Goal: Task Accomplishment & Management: Use online tool/utility

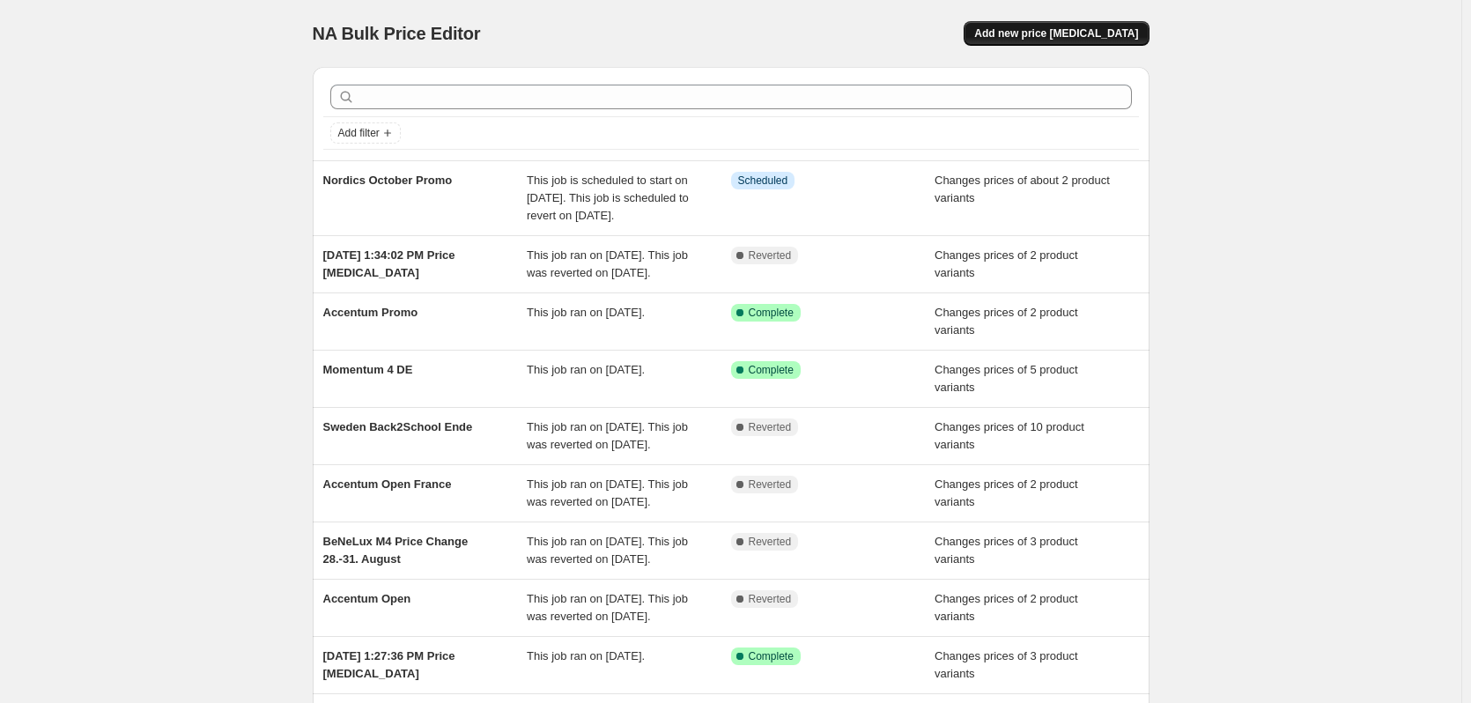
click at [1071, 41] on button "Add new price [MEDICAL_DATA]" at bounding box center [1056, 33] width 185 height 25
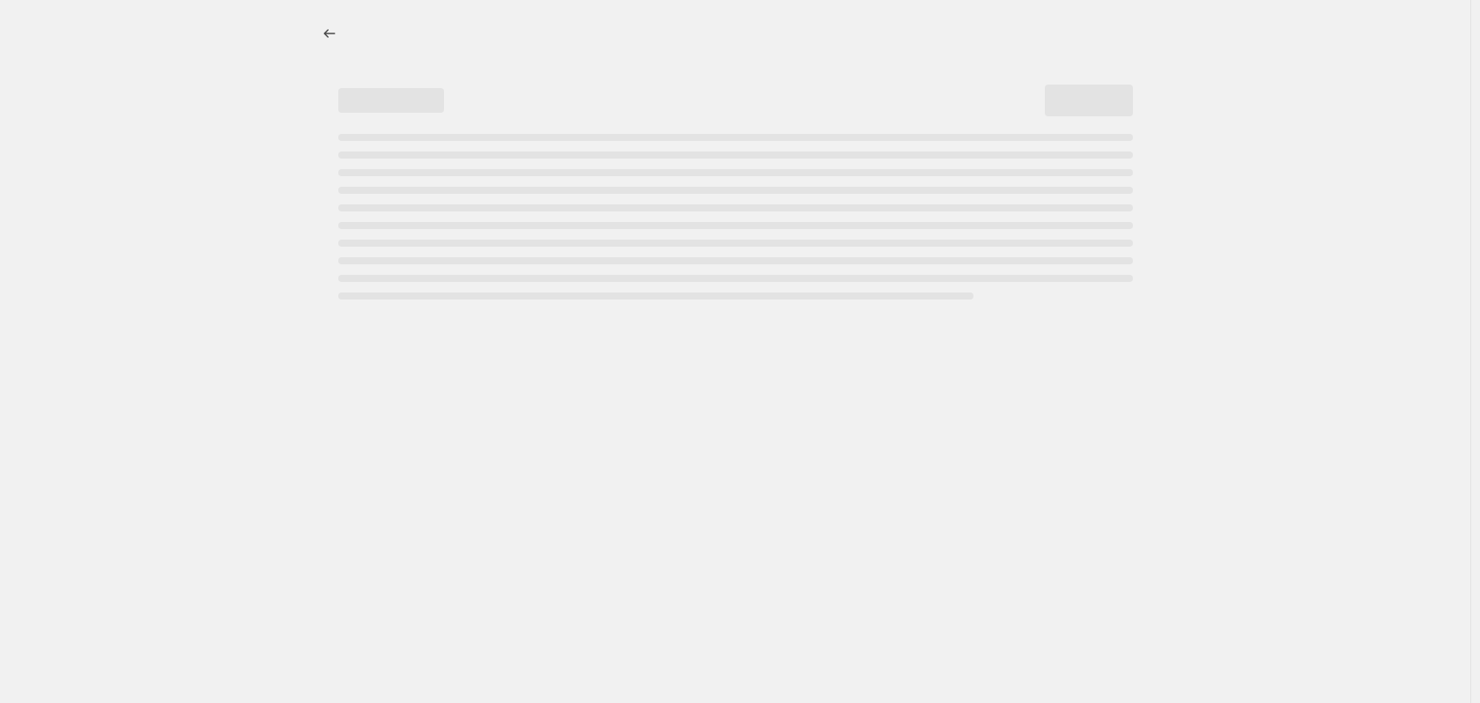
select select "percentage"
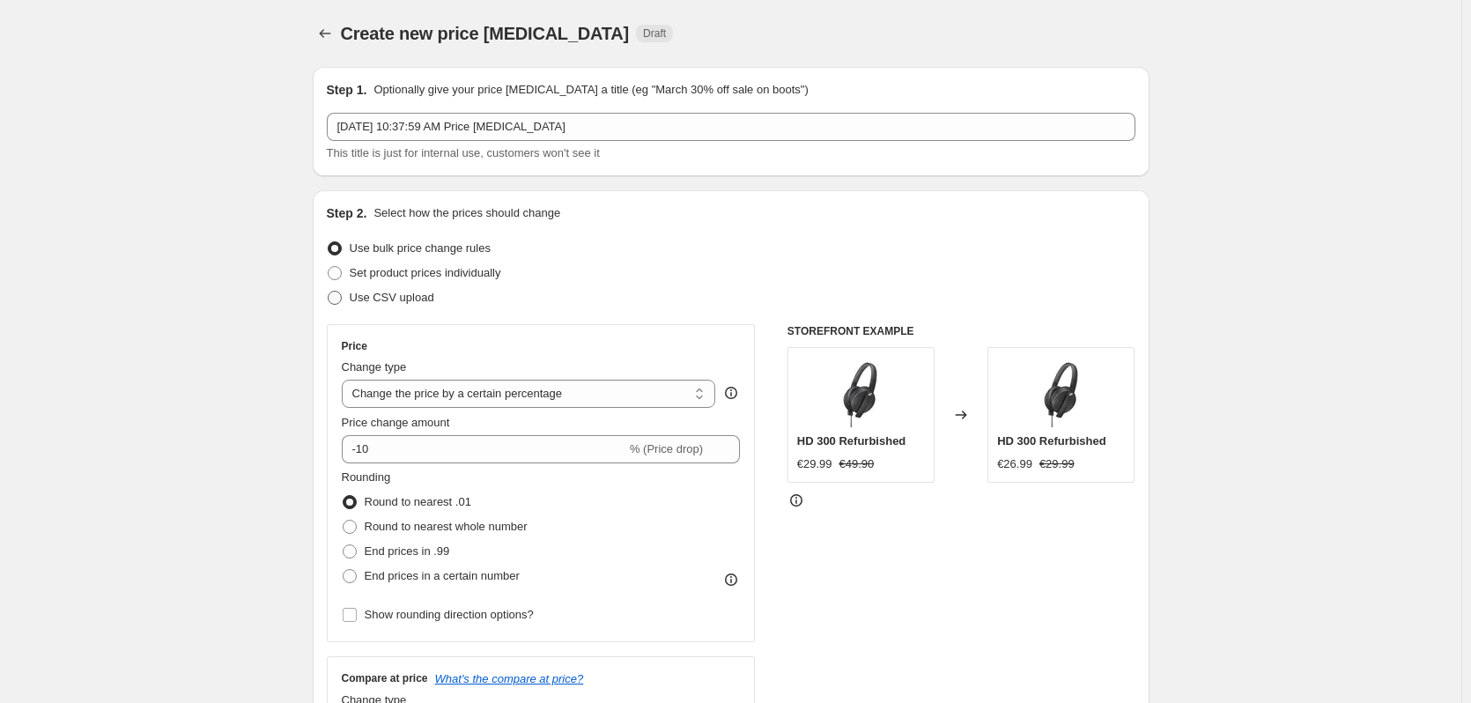
click at [400, 291] on span "Use CSV upload" at bounding box center [392, 297] width 85 height 13
click at [329, 291] on input "Use CSV upload" at bounding box center [328, 291] width 1 height 1
radio input "true"
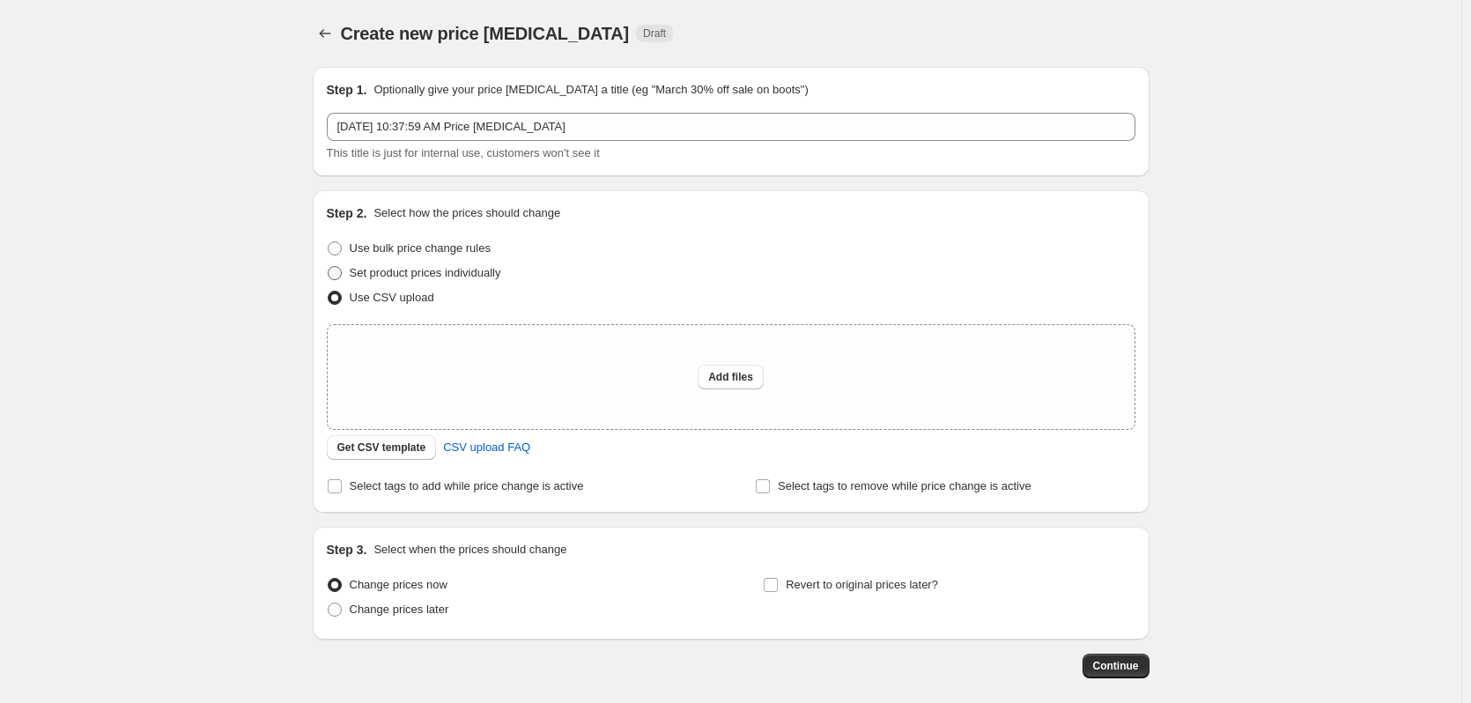
click at [415, 278] on span "Set product prices individually" at bounding box center [425, 272] width 151 height 13
click at [329, 267] on input "Set product prices individually" at bounding box center [328, 266] width 1 height 1
radio input "true"
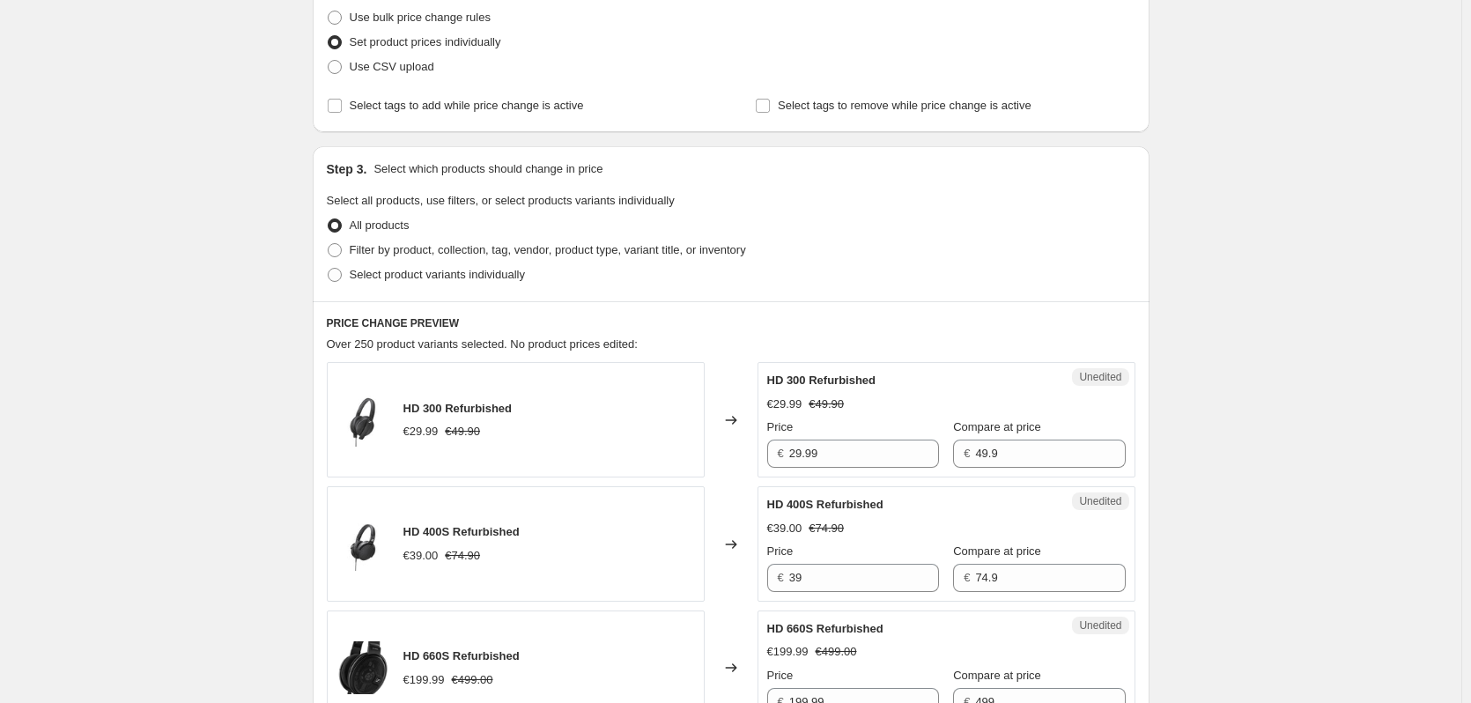
scroll to position [232, 0]
click at [403, 261] on label "Filter by product, collection, tag, vendor, product type, variant title, or inv…" at bounding box center [536, 249] width 419 height 25
click at [329, 243] on input "Filter by product, collection, tag, vendor, product type, variant title, or inv…" at bounding box center [328, 242] width 1 height 1
radio input "true"
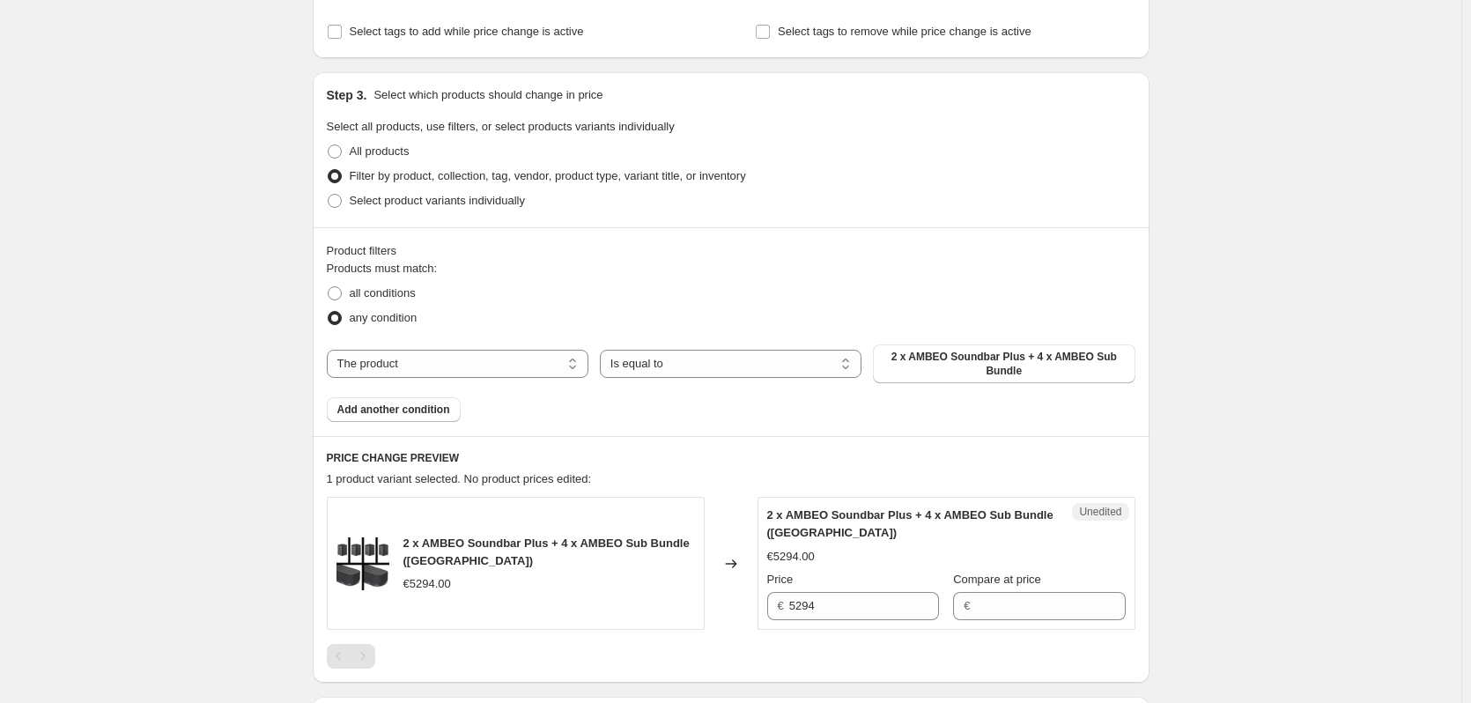
scroll to position [306, 0]
click at [456, 204] on span "Select product variants individually" at bounding box center [437, 199] width 175 height 13
click at [329, 194] on input "Select product variants individually" at bounding box center [328, 193] width 1 height 1
radio input "true"
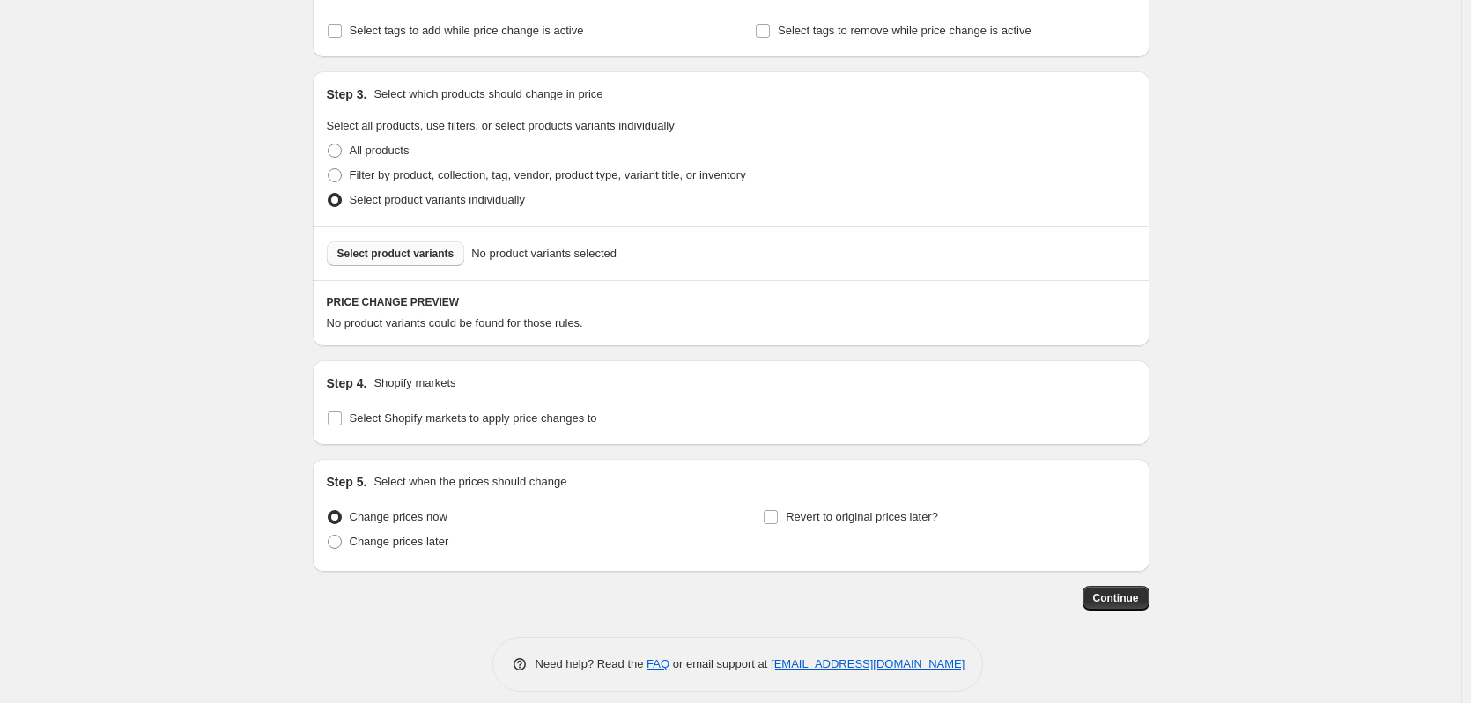
click at [437, 246] on button "Select product variants" at bounding box center [396, 253] width 138 height 25
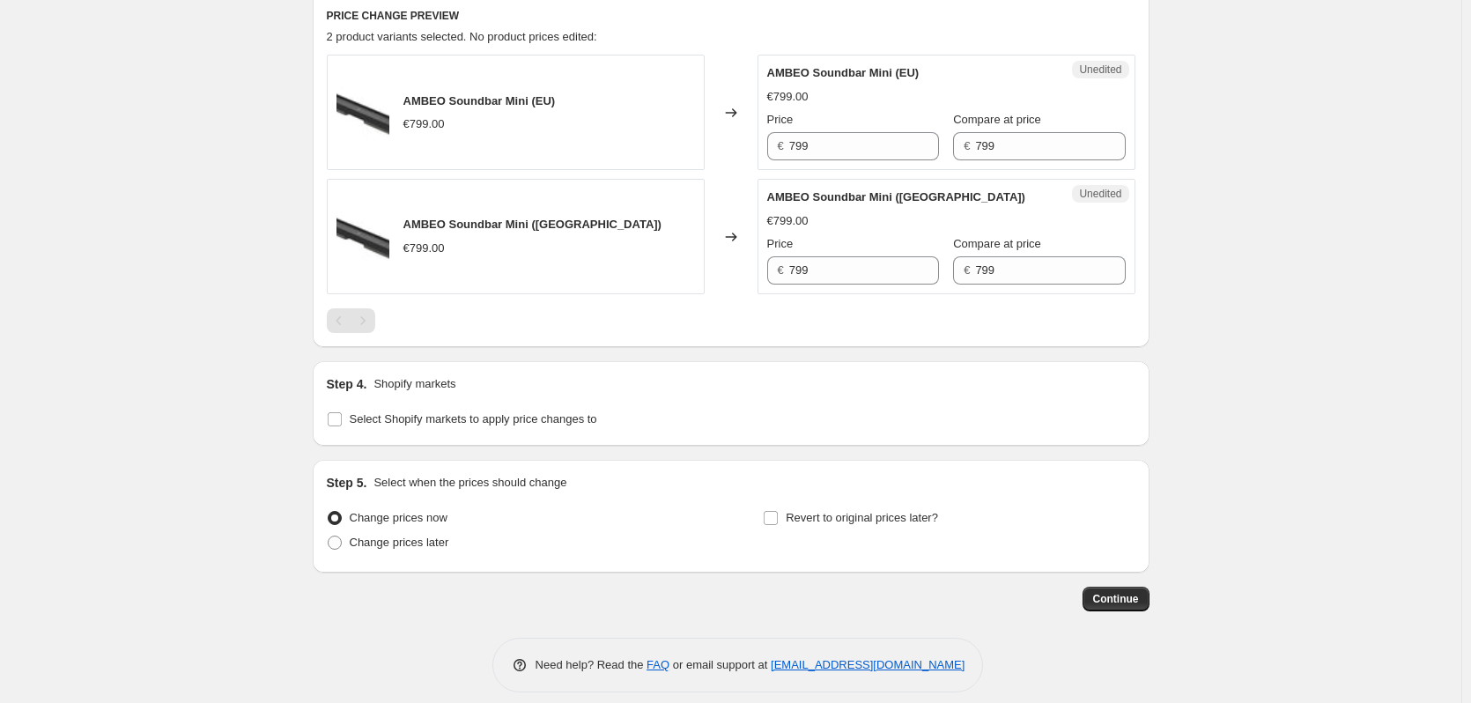
scroll to position [608, 0]
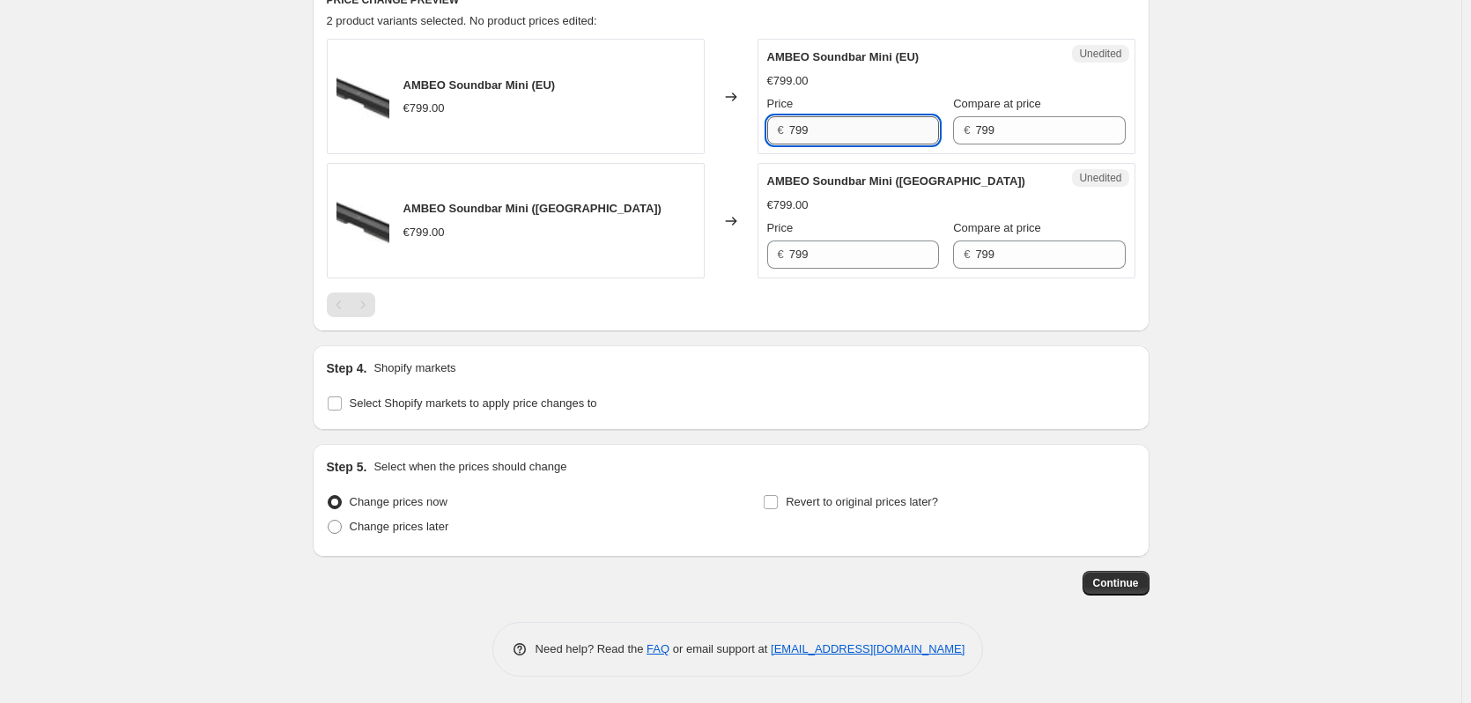
click at [853, 136] on input "799" at bounding box center [864, 130] width 150 height 28
type input "499"
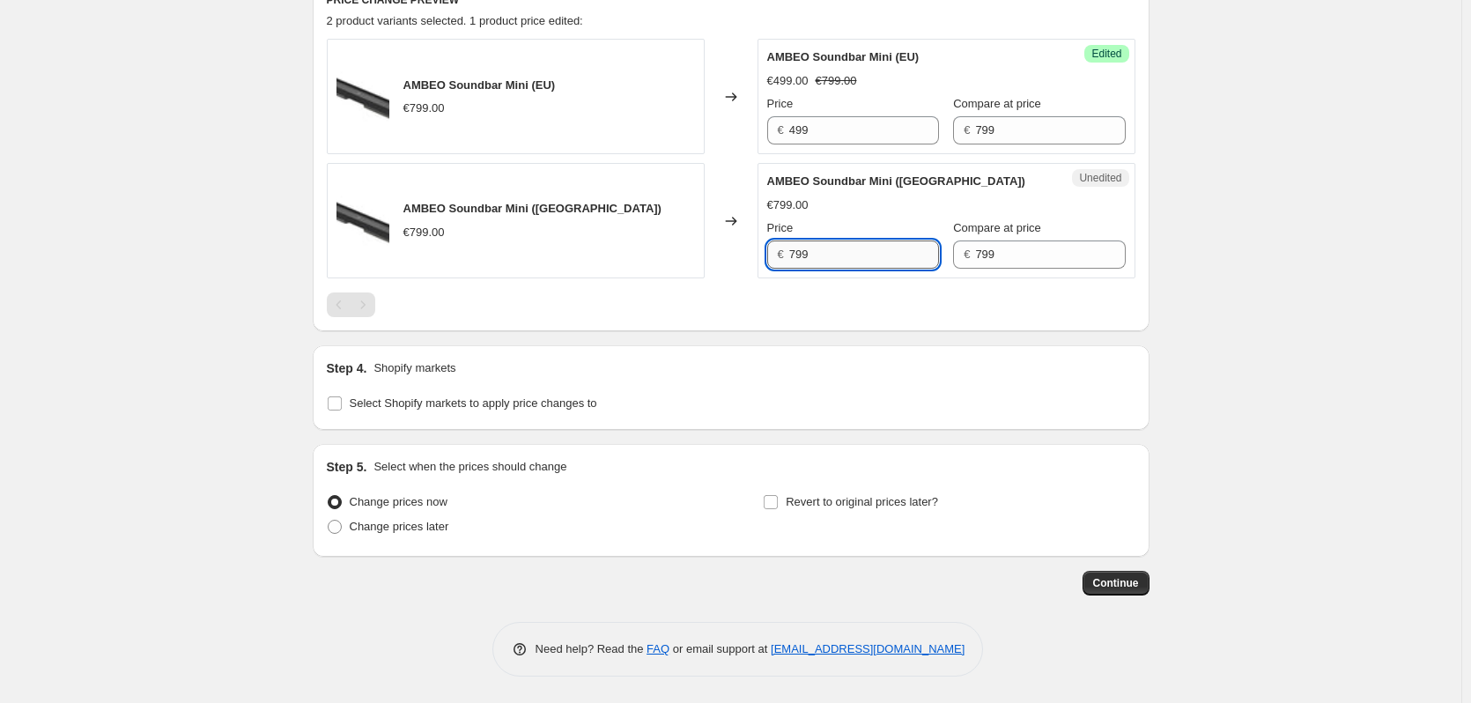
click at [831, 259] on input "799" at bounding box center [864, 254] width 150 height 28
type input "499"
click at [519, 417] on div "Step 4. Shopify markets Select Shopify markets to apply price changes to" at bounding box center [731, 387] width 837 height 85
click at [505, 413] on label "Select Shopify markets to apply price changes to" at bounding box center [462, 403] width 270 height 25
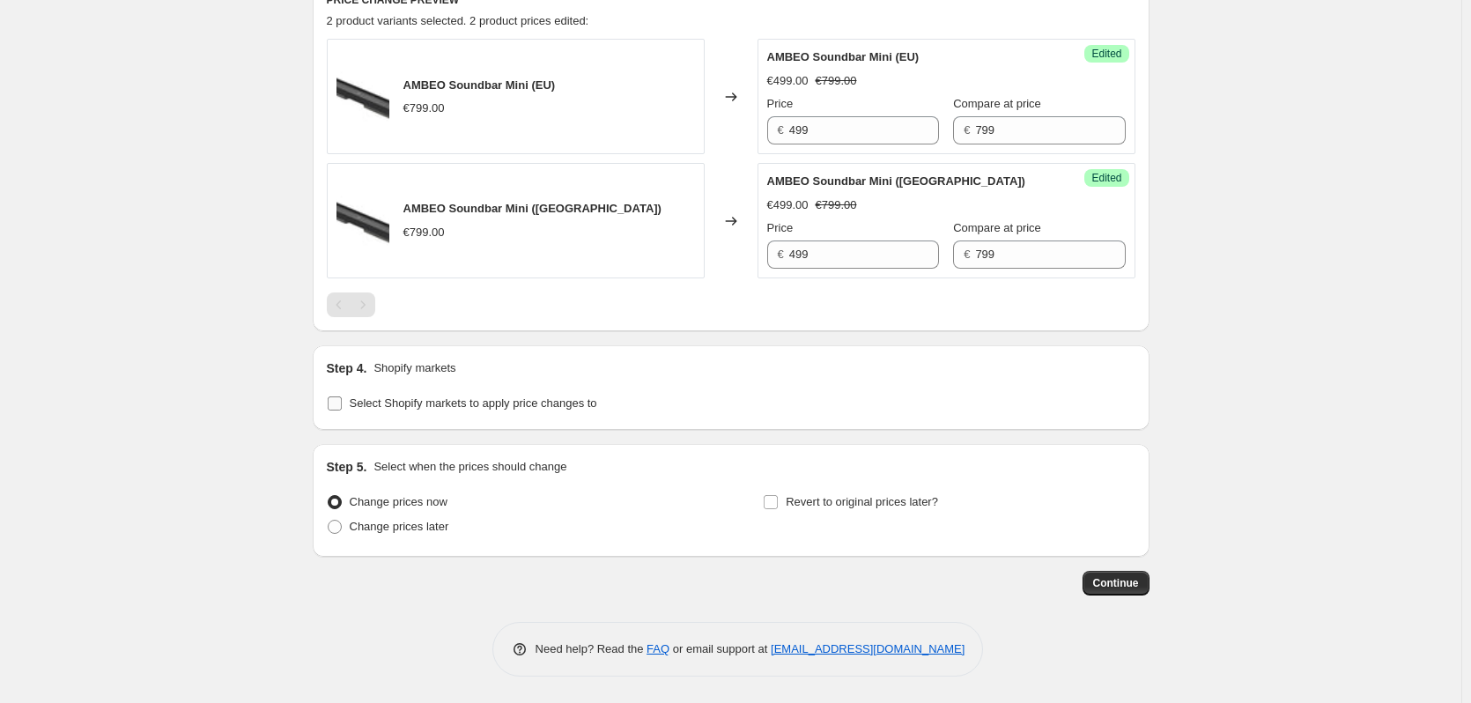
click at [342, 410] on input "Select Shopify markets to apply price changes to" at bounding box center [335, 403] width 14 height 14
checkbox input "true"
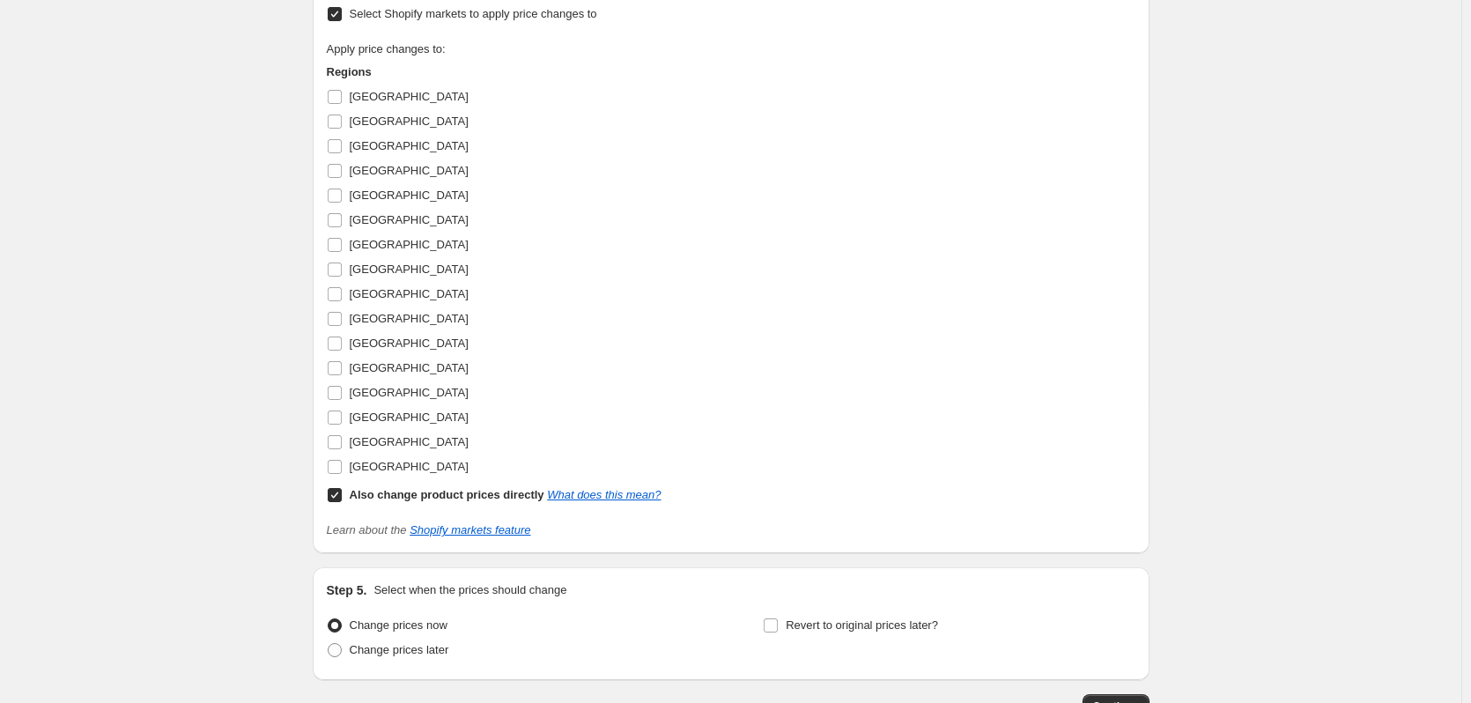
scroll to position [999, 0]
click at [342, 485] on span at bounding box center [335, 493] width 16 height 16
click at [342, 486] on input "Also change product prices directly What does this mean?" at bounding box center [335, 493] width 14 height 14
checkbox input "false"
click at [359, 196] on span "[GEOGRAPHIC_DATA]" at bounding box center [409, 193] width 119 height 13
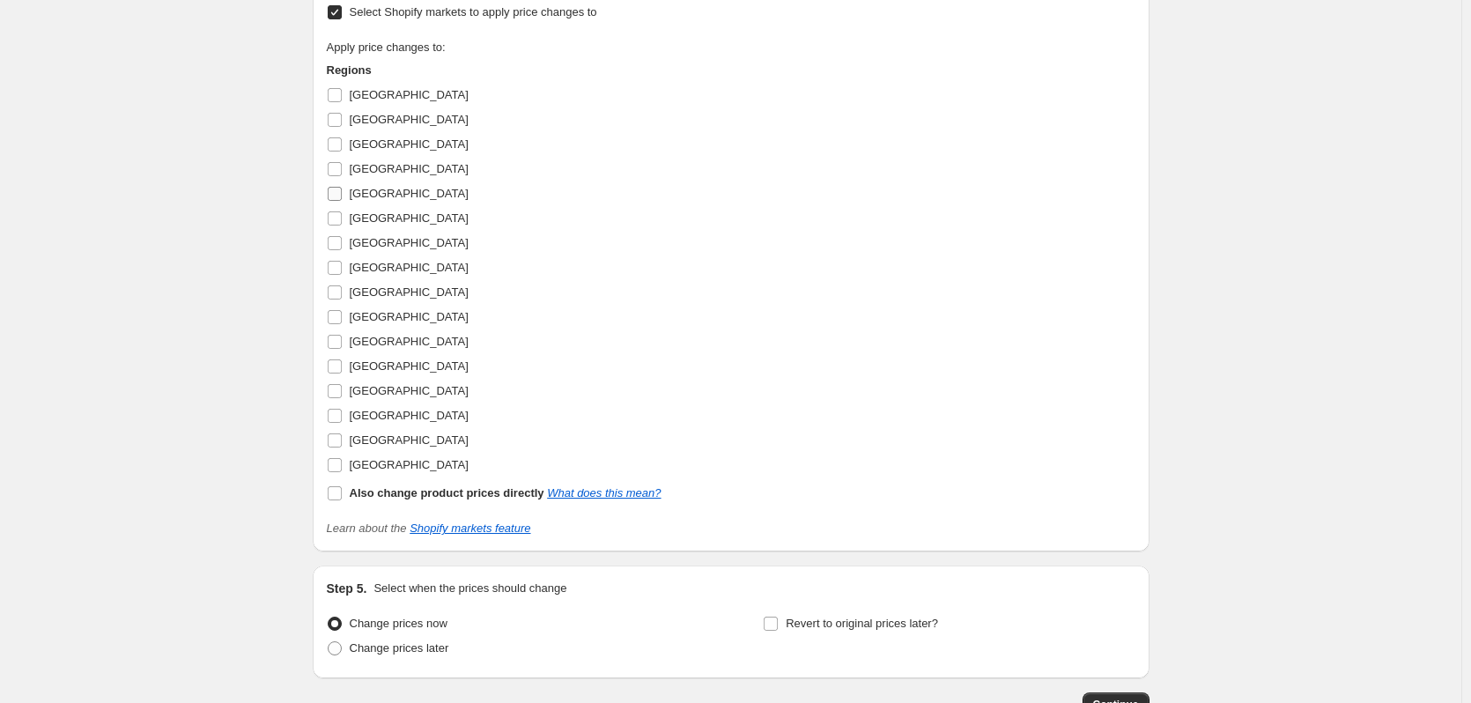
click at [342, 196] on input "[GEOGRAPHIC_DATA]" at bounding box center [335, 194] width 14 height 14
checkbox input "true"
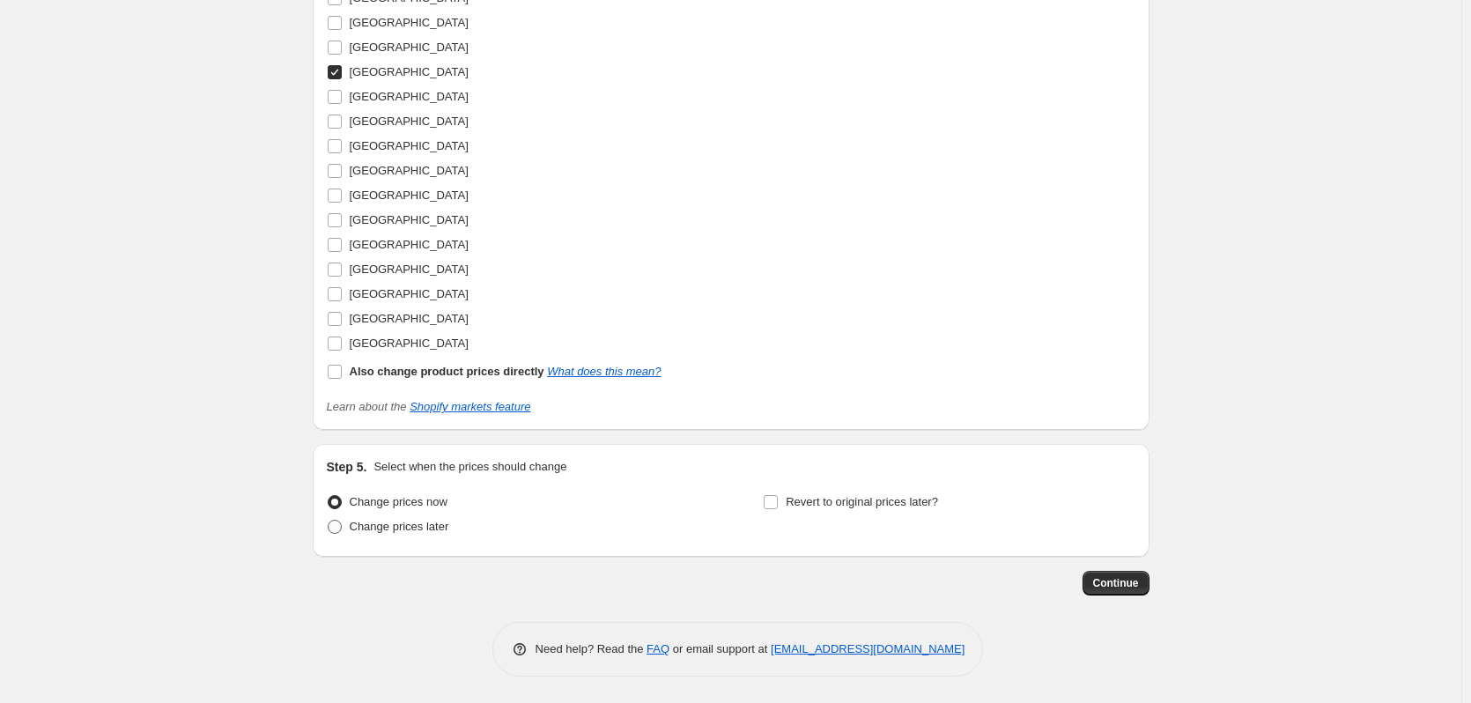
click at [430, 536] on label "Change prices later" at bounding box center [388, 526] width 122 height 25
click at [329, 521] on input "Change prices later" at bounding box center [328, 520] width 1 height 1
radio input "true"
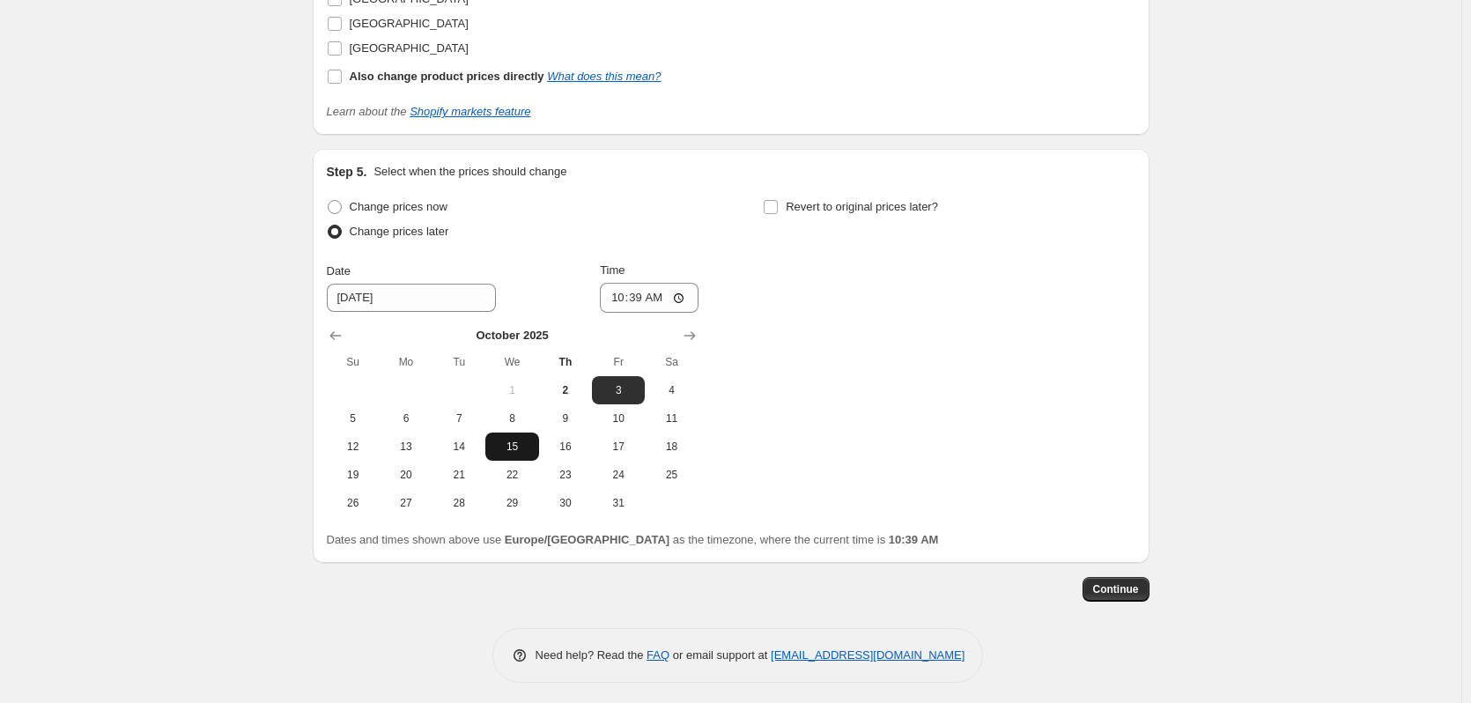
scroll to position [1421, 0]
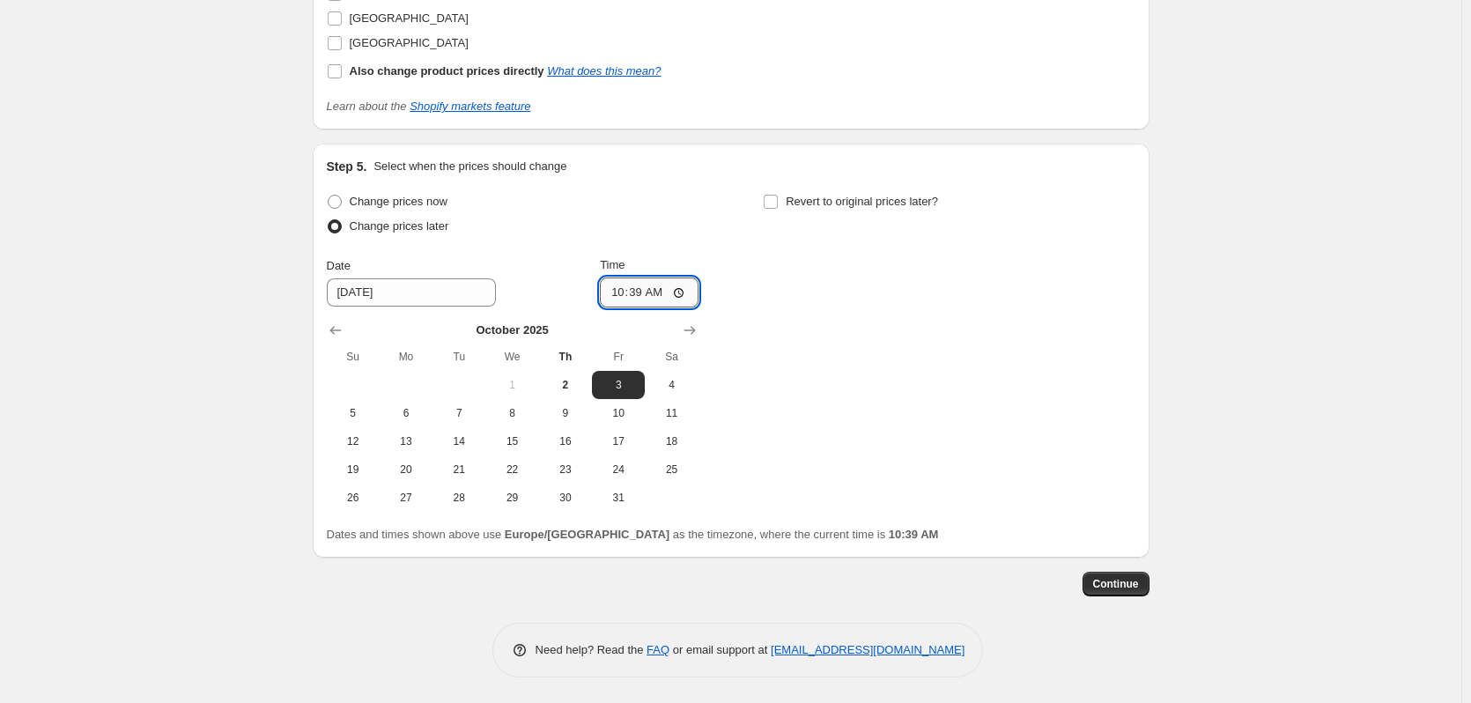
click at [634, 291] on input "10:39" at bounding box center [649, 292] width 99 height 30
click at [619, 291] on input "10:39" at bounding box center [649, 292] width 99 height 30
type input "00:01"
click at [816, 208] on span "Revert to original prices later?" at bounding box center [862, 201] width 152 height 13
click at [778, 208] on input "Revert to original prices later?" at bounding box center [771, 202] width 14 height 14
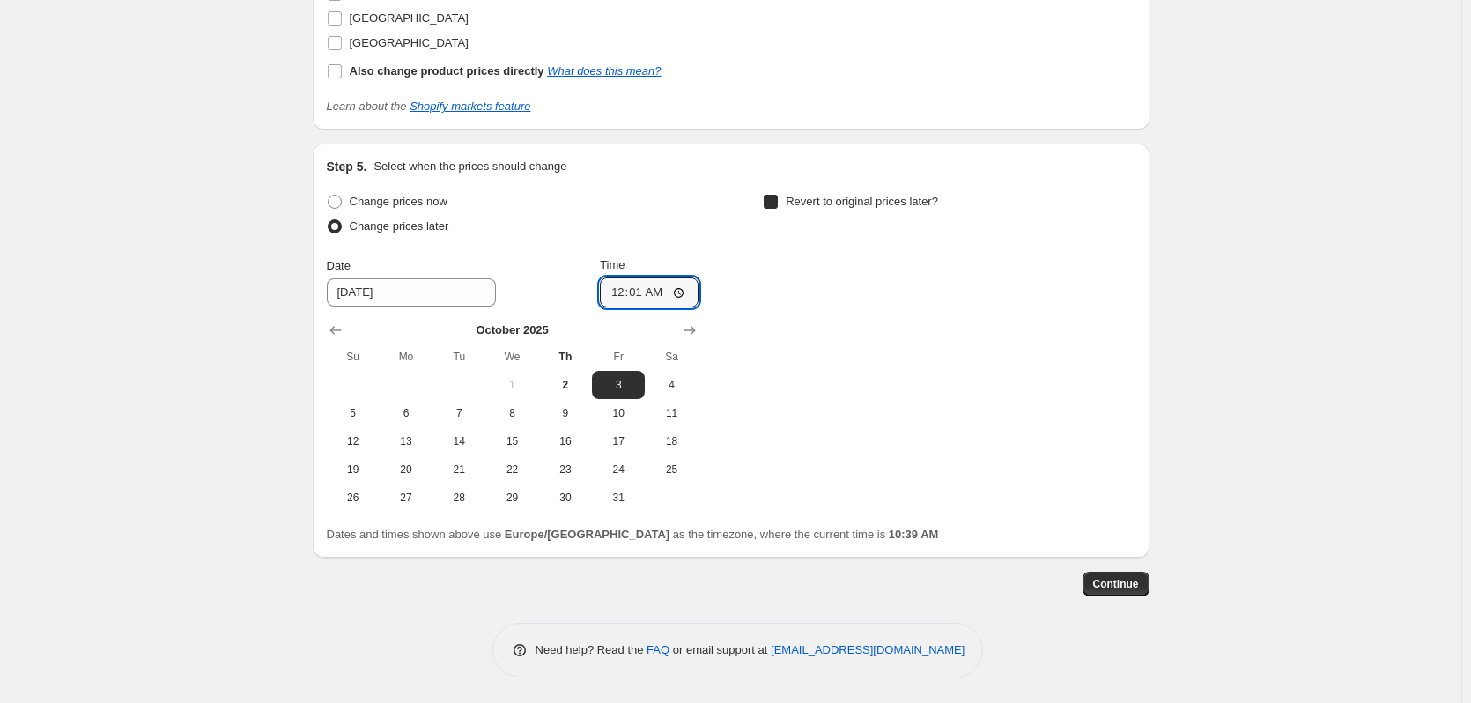
checkbox input "true"
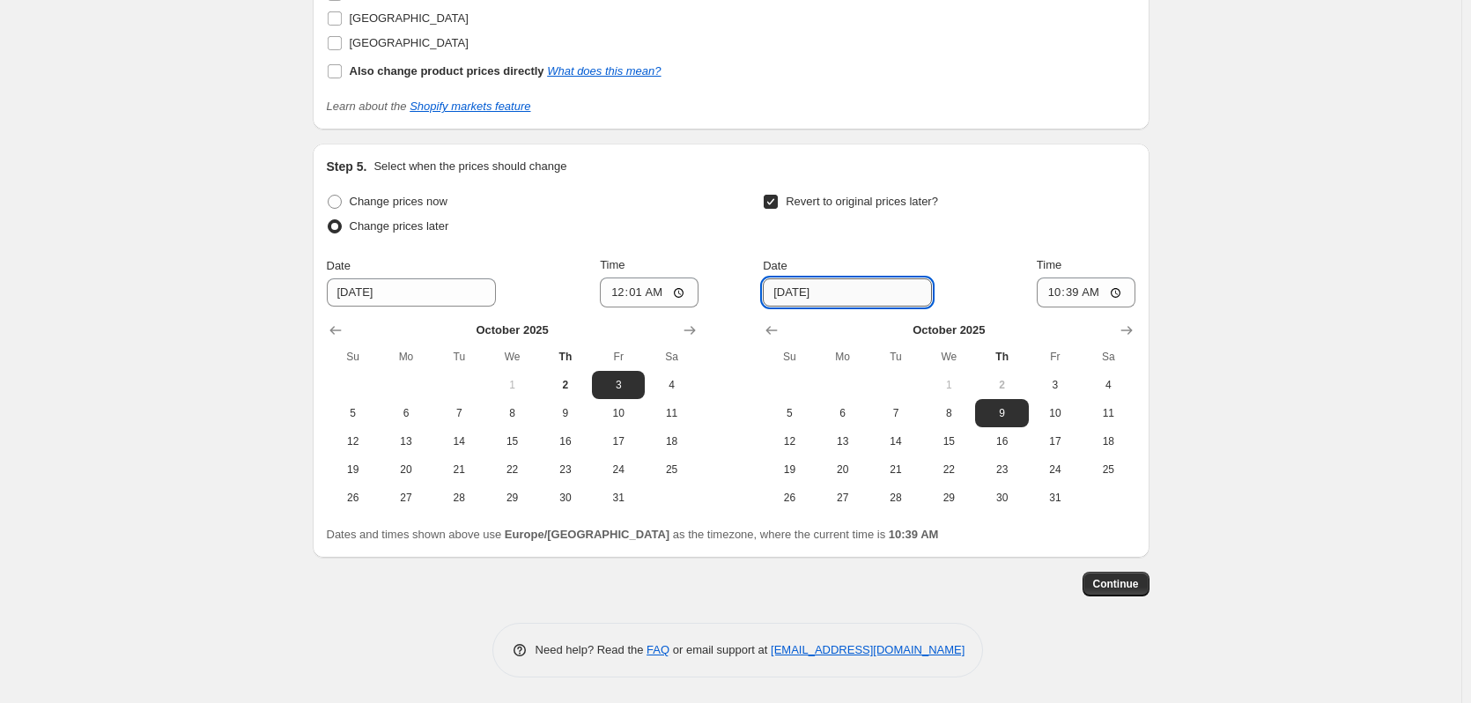
click at [840, 286] on input "[DATE]" at bounding box center [847, 292] width 169 height 28
click at [1075, 496] on span "31" at bounding box center [1055, 498] width 39 height 14
type input "[DATE]"
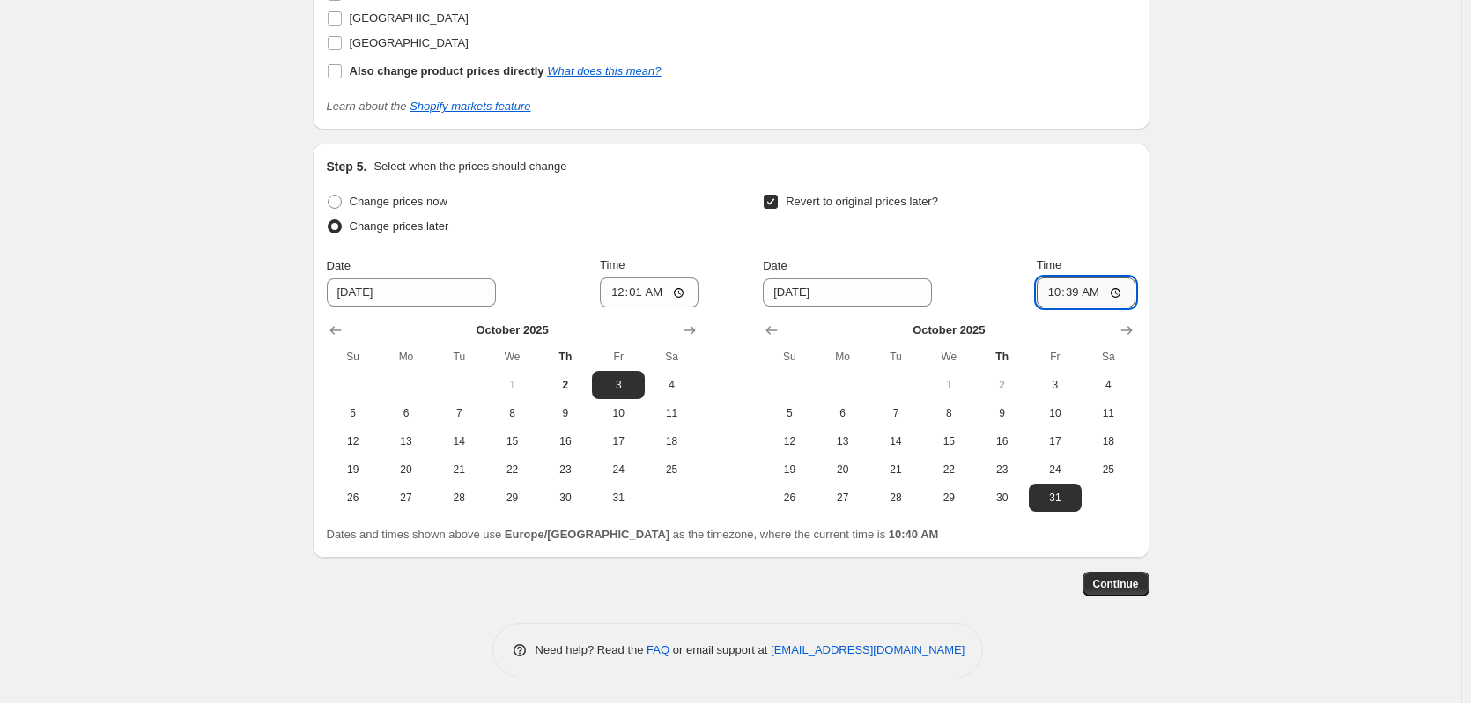
click at [1054, 297] on input "10:39" at bounding box center [1086, 292] width 99 height 30
type input "23:59"
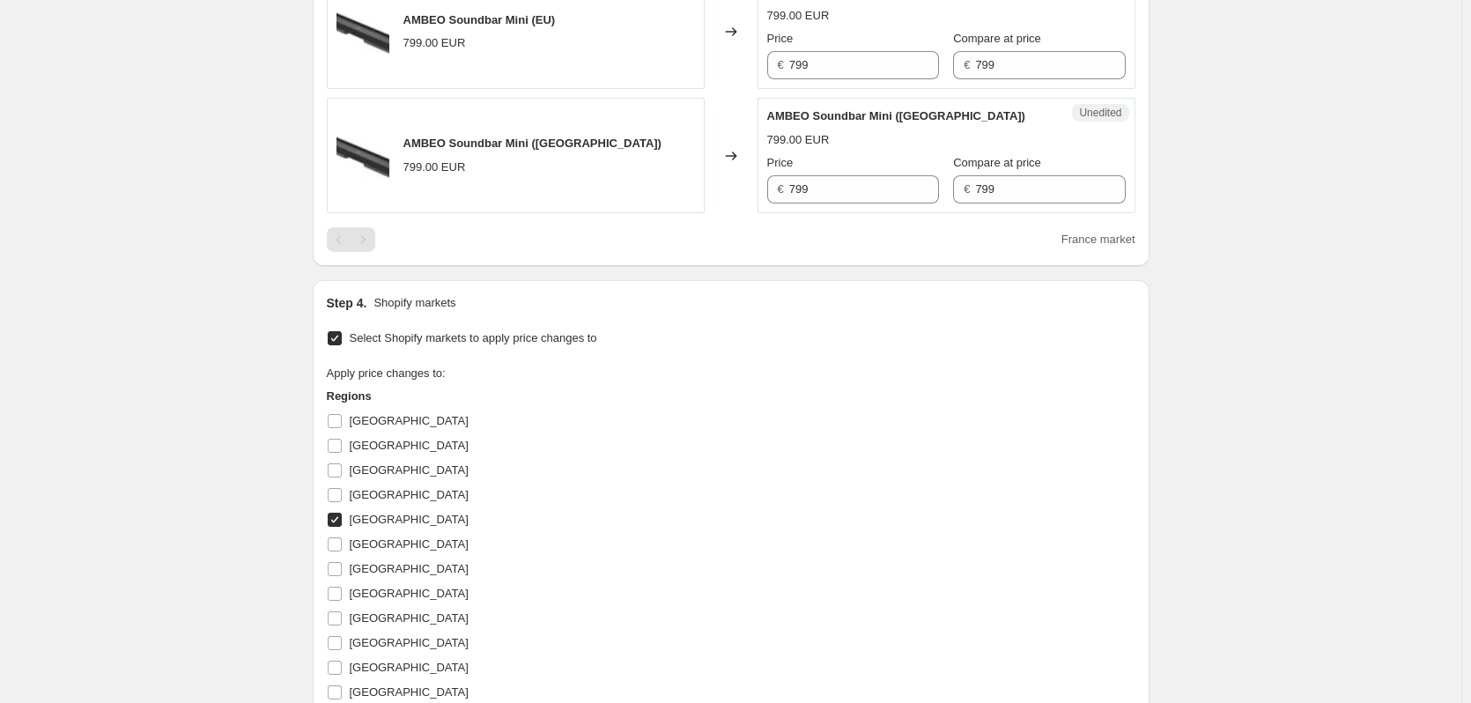
scroll to position [0, 0]
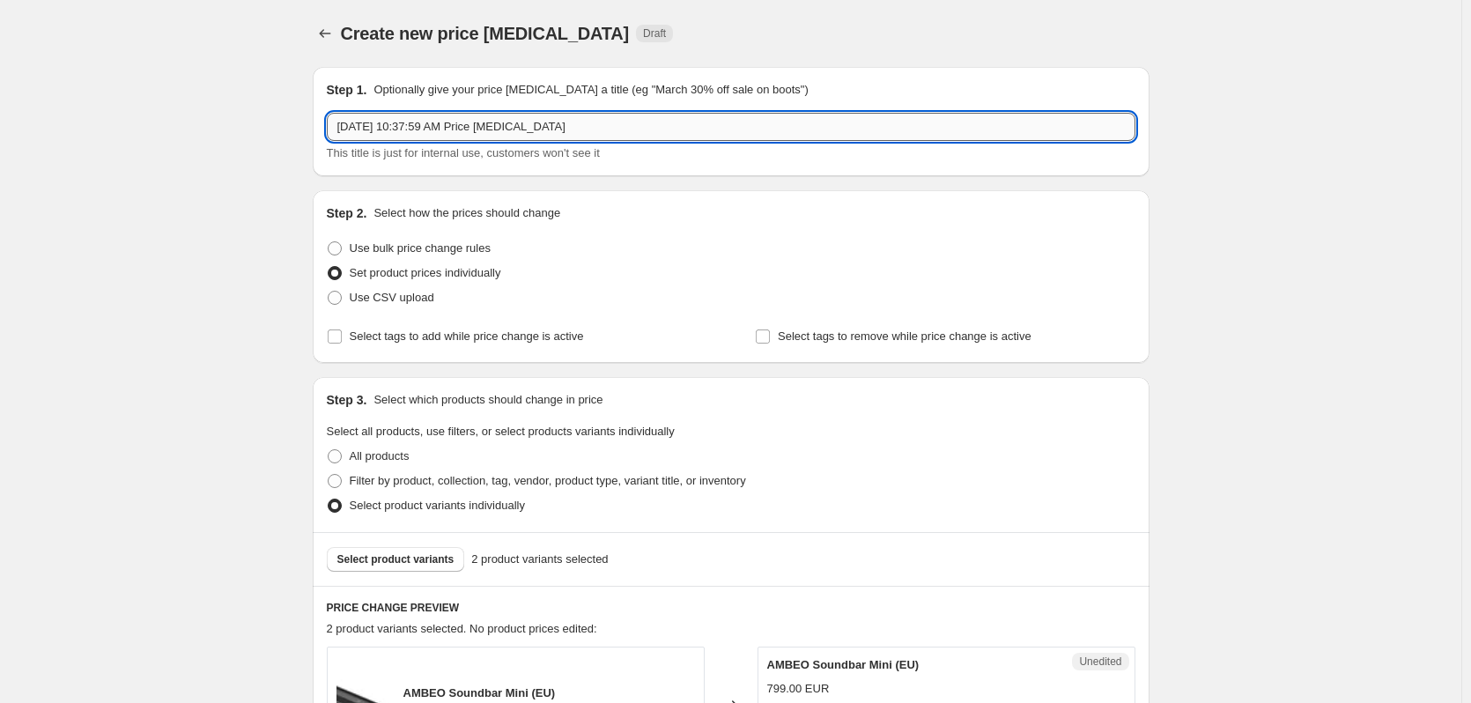
click at [535, 127] on input "[DATE] 10:37:59 AM Price [MEDICAL_DATA]" at bounding box center [731, 127] width 809 height 28
type input "S"
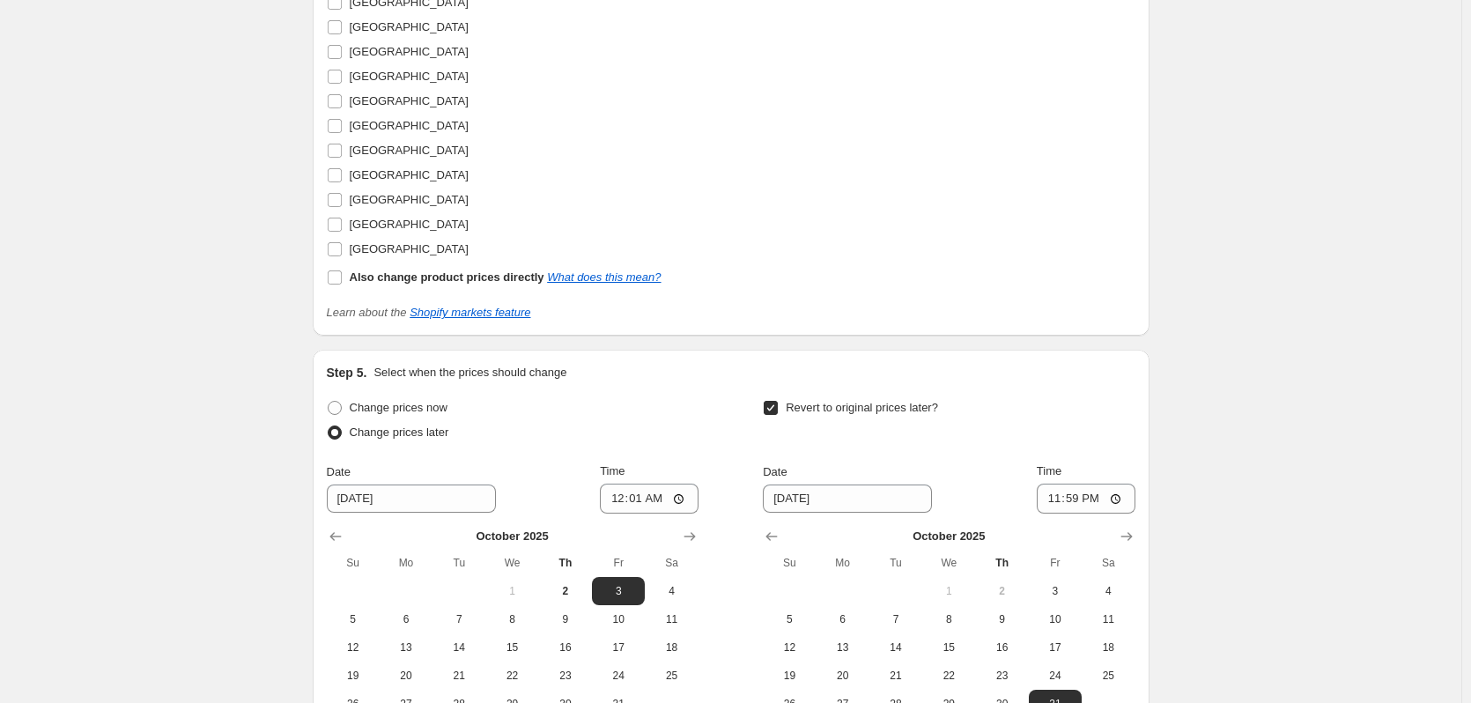
scroll to position [1422, 0]
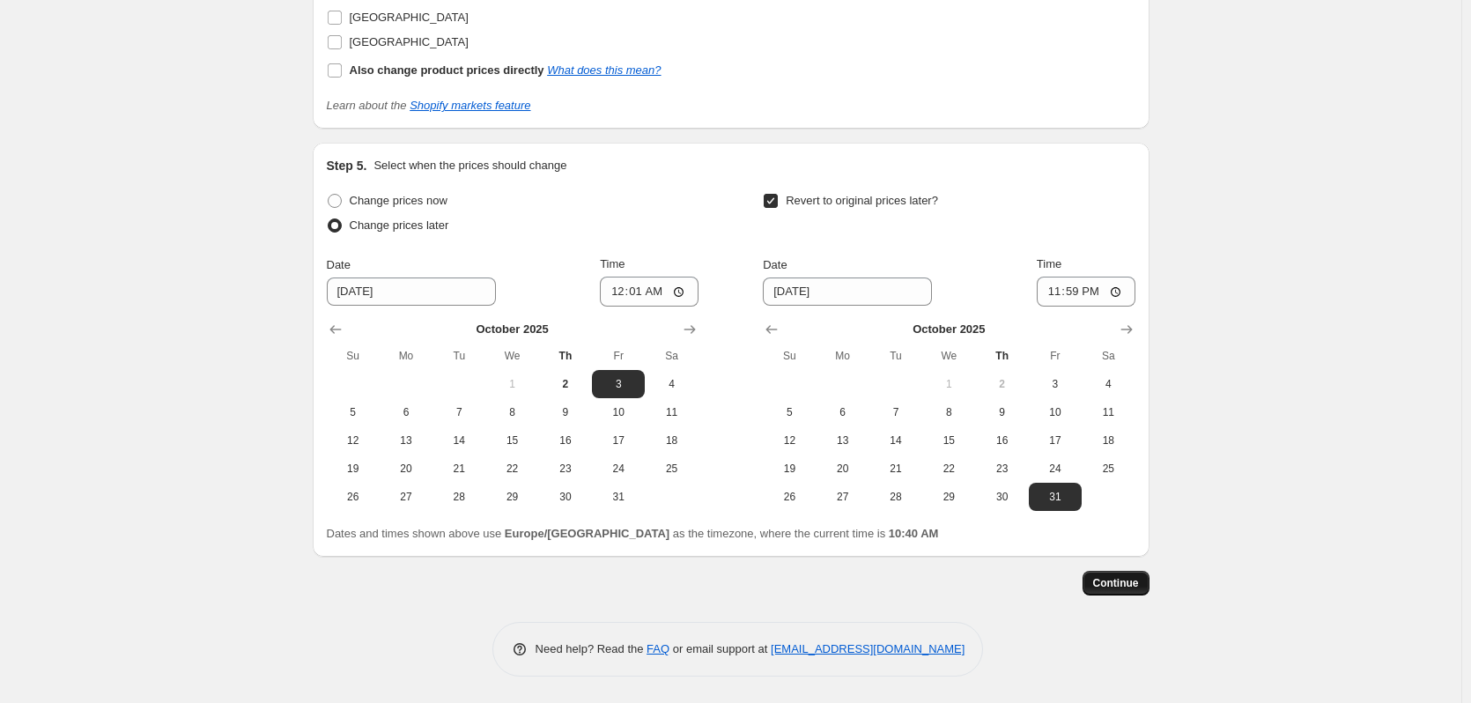
click at [1119, 588] on span "Continue" at bounding box center [1116, 583] width 46 height 14
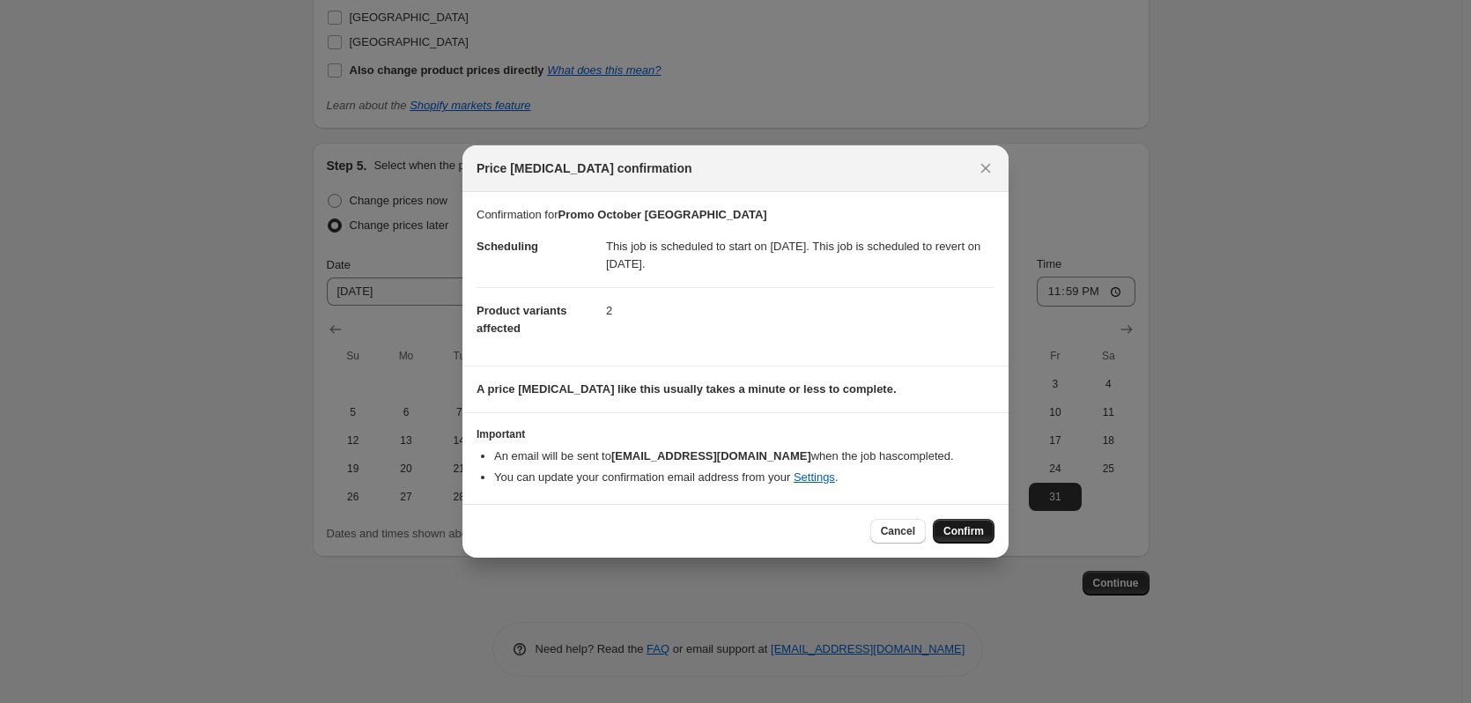
click at [949, 529] on span "Confirm" at bounding box center [963, 531] width 41 height 14
type input "Promo October [GEOGRAPHIC_DATA]"
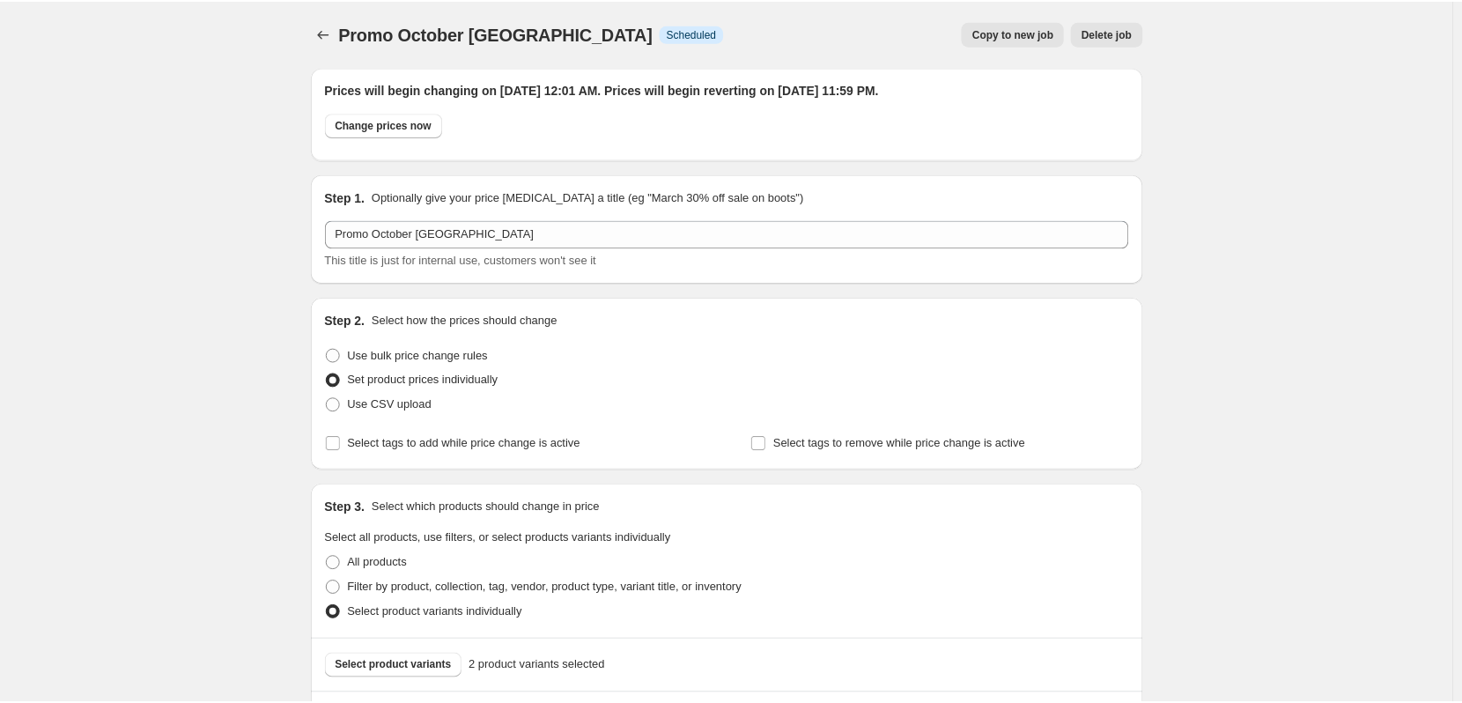
scroll to position [1422, 0]
